Goal: Task Accomplishment & Management: Manage account settings

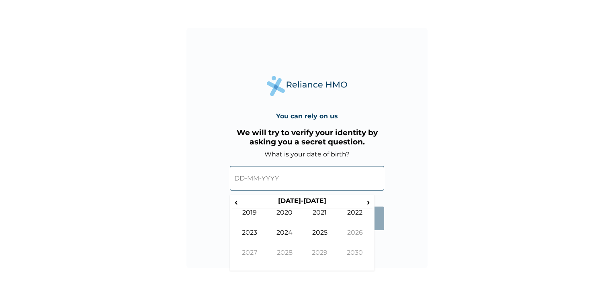
click at [243, 178] on input "text" at bounding box center [307, 178] width 154 height 24
click at [241, 200] on th "[DATE]-[DATE]" at bounding box center [301, 202] width 123 height 11
click at [238, 203] on span "‹" at bounding box center [236, 202] width 8 height 10
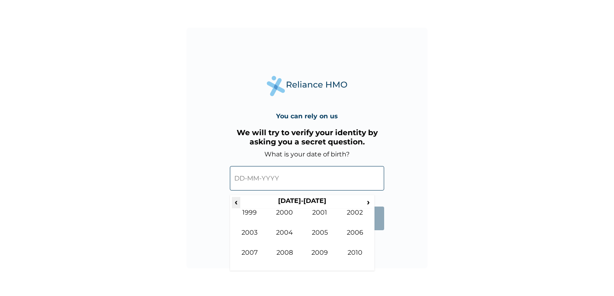
click at [234, 202] on span "‹" at bounding box center [236, 202] width 8 height 10
click at [310, 239] on td "1995" at bounding box center [319, 239] width 35 height 20
click at [324, 219] on td "Mar" at bounding box center [319, 219] width 35 height 20
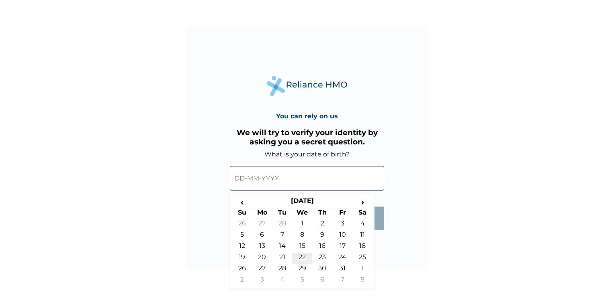
click at [302, 258] on td "22" at bounding box center [302, 258] width 20 height 11
type input "[DATE]"
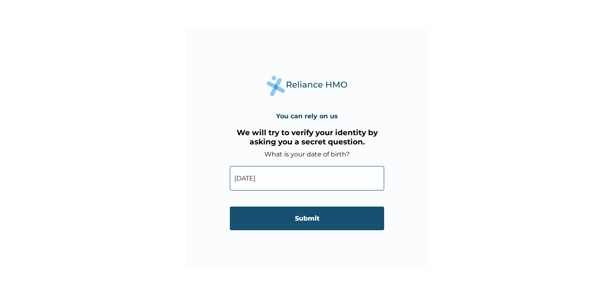
click at [310, 225] on input "Submit" at bounding box center [307, 219] width 154 height 24
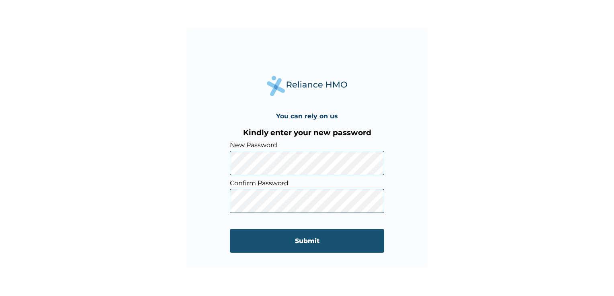
click at [308, 247] on input "Submit" at bounding box center [307, 241] width 154 height 24
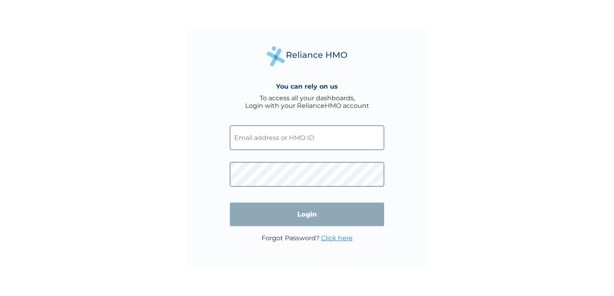
click at [285, 142] on input "text" at bounding box center [307, 138] width 154 height 24
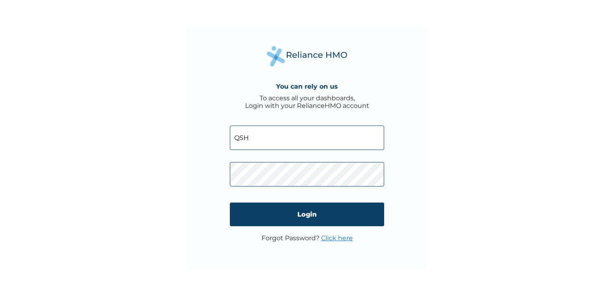
type input "QSH/10050/A"
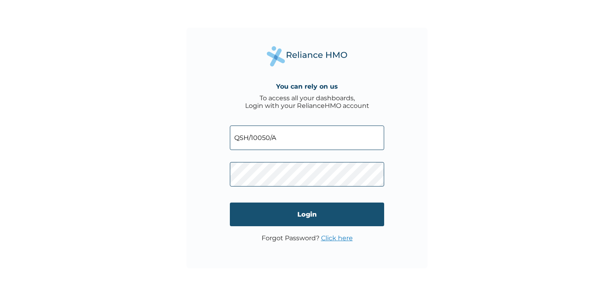
click at [361, 218] on input "Login" at bounding box center [307, 215] width 154 height 24
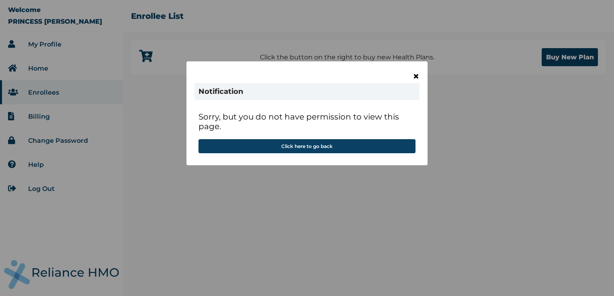
click at [418, 76] on span "×" at bounding box center [415, 76] width 7 height 14
